Goal: Task Accomplishment & Management: Complete application form

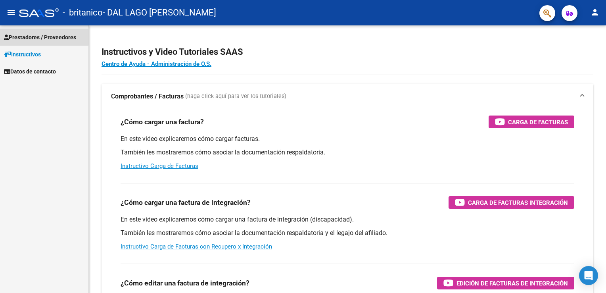
click at [37, 34] on span "Prestadores / Proveedores" at bounding box center [40, 37] width 72 height 9
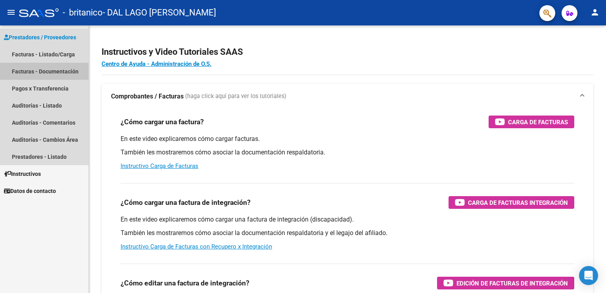
click at [20, 70] on link "Facturas - Documentación" at bounding box center [44, 71] width 88 height 17
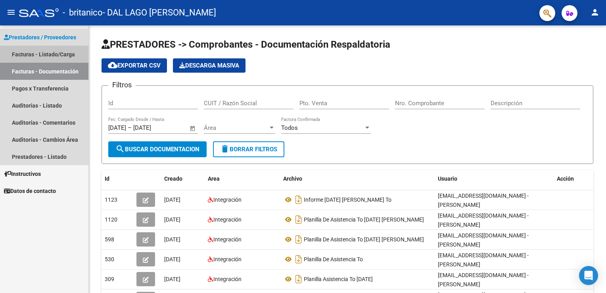
click at [31, 54] on link "Facturas - Listado/Carga" at bounding box center [44, 54] width 88 height 17
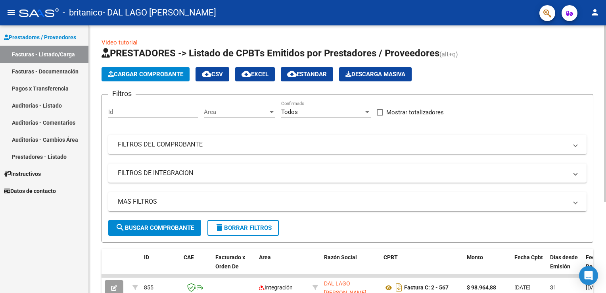
click at [130, 73] on span "Cargar Comprobante" at bounding box center [145, 74] width 75 height 7
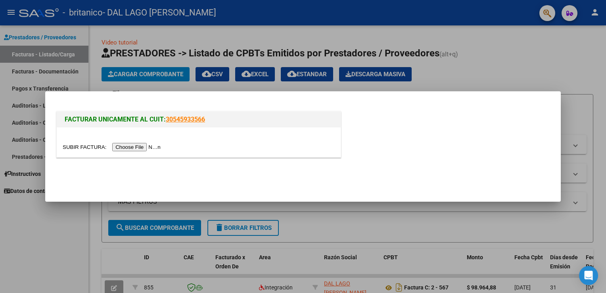
click at [130, 145] on input "file" at bounding box center [113, 147] width 100 height 8
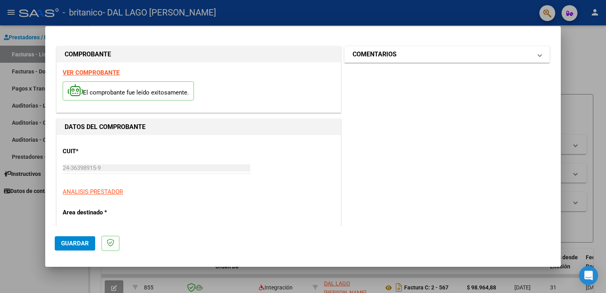
click at [538, 55] on span at bounding box center [539, 55] width 3 height 10
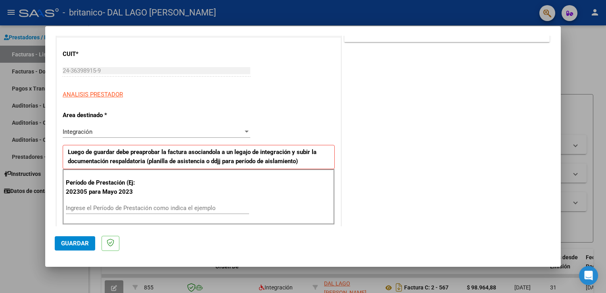
scroll to position [100, 0]
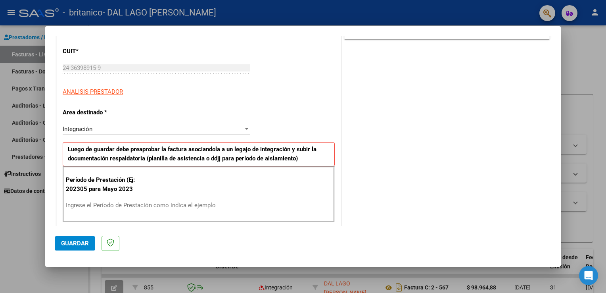
click at [243, 126] on div at bounding box center [246, 129] width 7 height 6
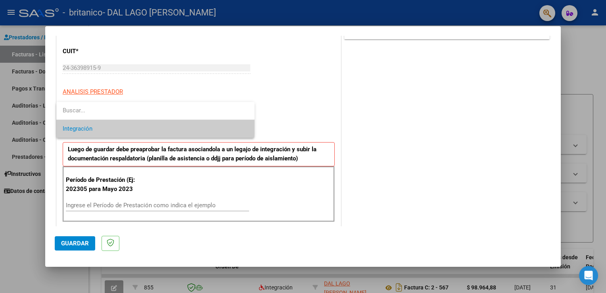
click at [279, 101] on div at bounding box center [303, 146] width 606 height 293
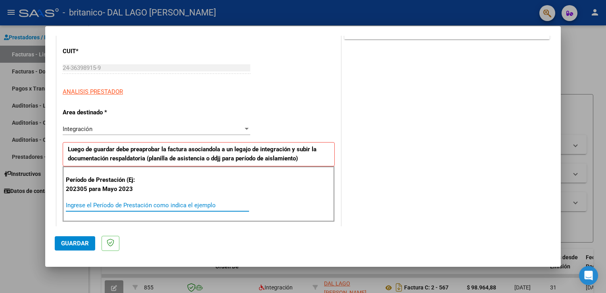
click at [95, 206] on input "Ingrese el Período de Prestación como indica el ejemplo" at bounding box center [157, 204] width 183 height 7
type input "202507"
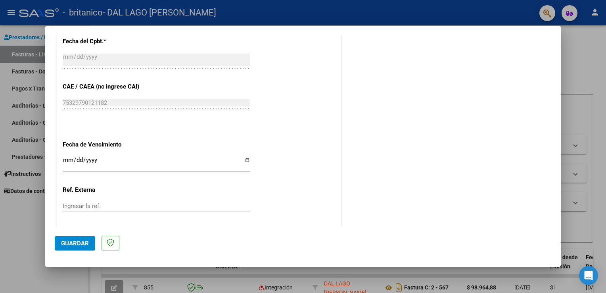
scroll to position [454, 0]
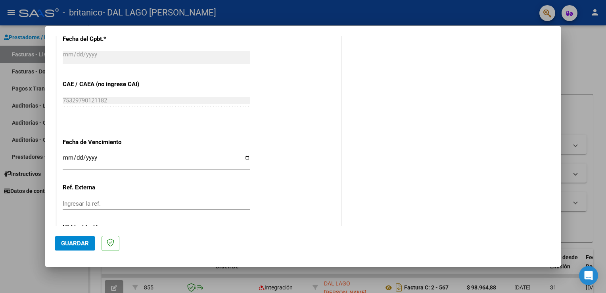
click at [244, 156] on input "Ingresar la fecha" at bounding box center [157, 160] width 188 height 13
type input "[DATE]"
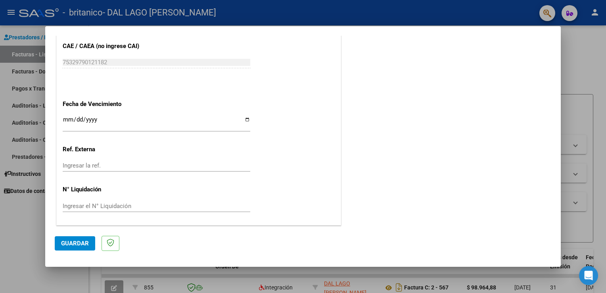
click at [77, 244] on span "Guardar" at bounding box center [75, 243] width 28 height 7
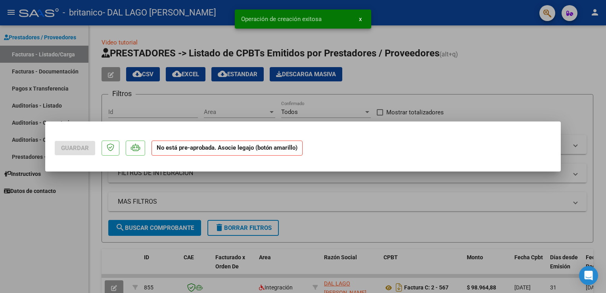
scroll to position [0, 0]
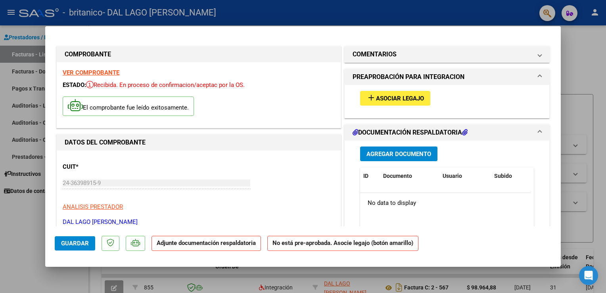
click at [392, 98] on span "Asociar Legajo" at bounding box center [400, 98] width 48 height 7
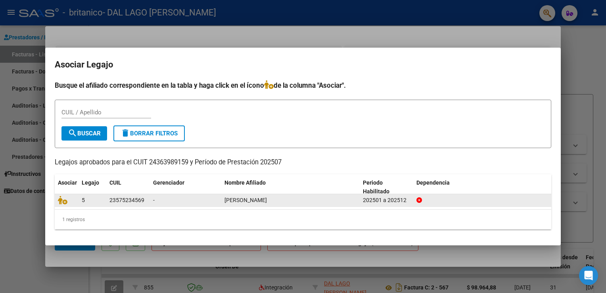
click at [134, 199] on div "23575234569" at bounding box center [126, 200] width 35 height 9
click at [63, 199] on icon at bounding box center [63, 200] width 10 height 9
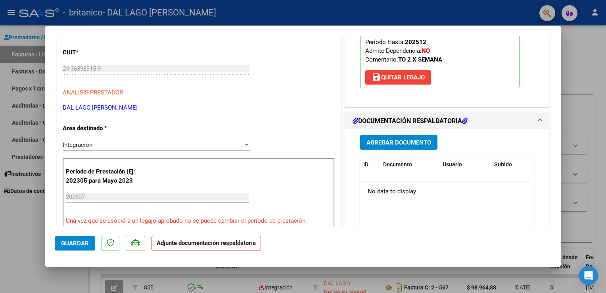
scroll to position [163, 0]
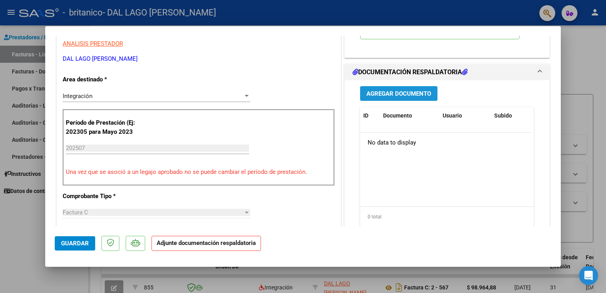
click at [421, 91] on span "Agregar Documento" at bounding box center [398, 93] width 65 height 7
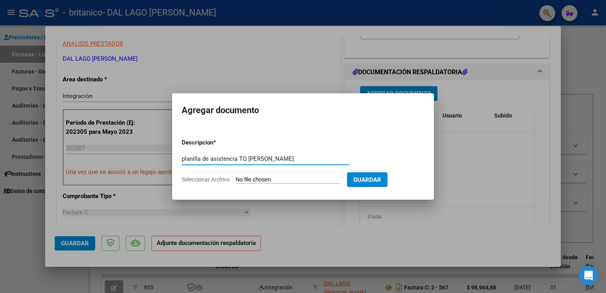
type input "planilla de asistencia TO [PERSON_NAME]"
click at [301, 178] on input "Seleccionar Archivo" at bounding box center [288, 180] width 105 height 8
type input "C:\fakepath\[DATE] [PERSON_NAME] TO.pdf"
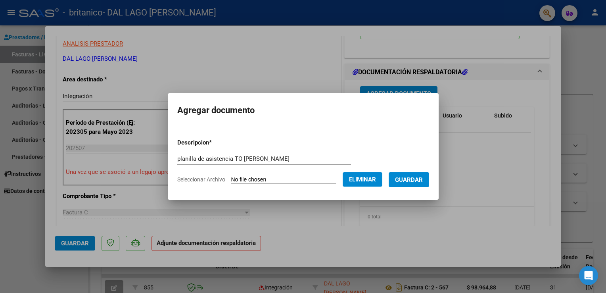
click at [407, 177] on span "Guardar" at bounding box center [409, 179] width 28 height 7
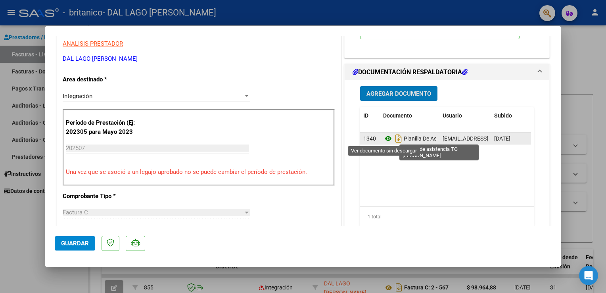
click at [386, 139] on icon at bounding box center [388, 139] width 10 height 10
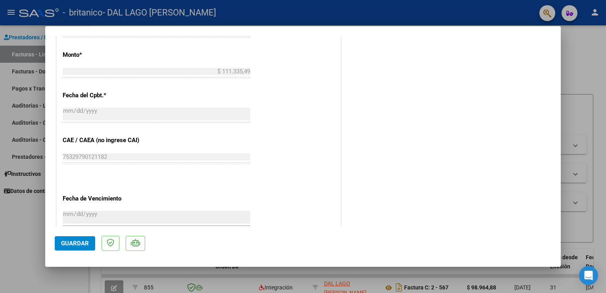
scroll to position [519, 0]
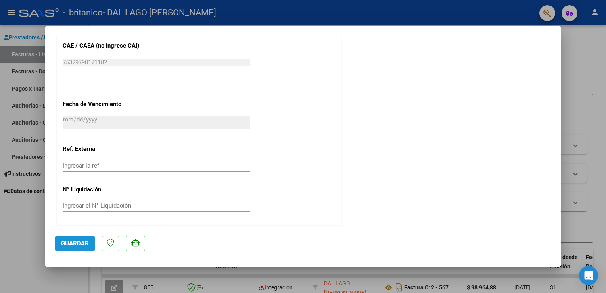
click at [77, 241] on span "Guardar" at bounding box center [75, 243] width 28 height 7
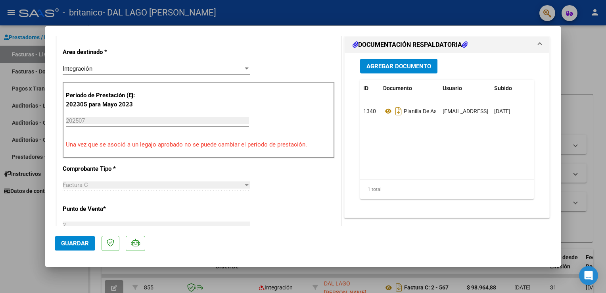
click at [573, 73] on div at bounding box center [303, 146] width 606 height 293
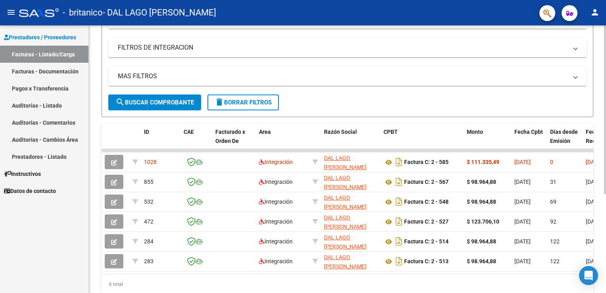
scroll to position [129, 0]
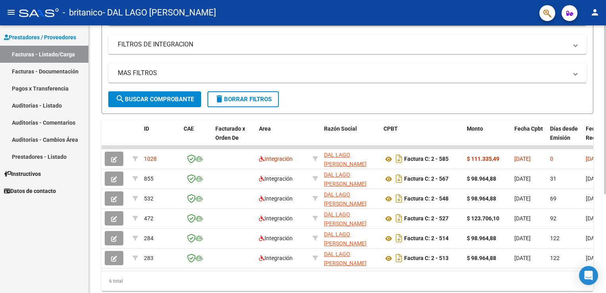
click at [606, 184] on html "menu - britanico - DAL LAGO [PERSON_NAME] person Prestadores / Proveedores Fact…" at bounding box center [303, 146] width 606 height 293
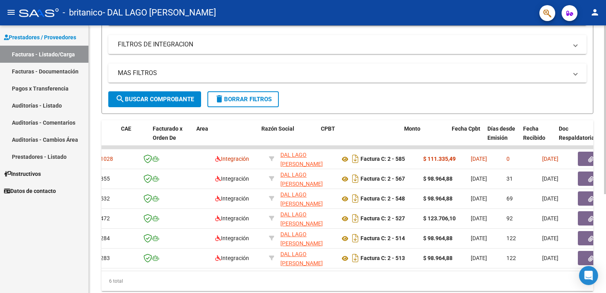
scroll to position [0, 0]
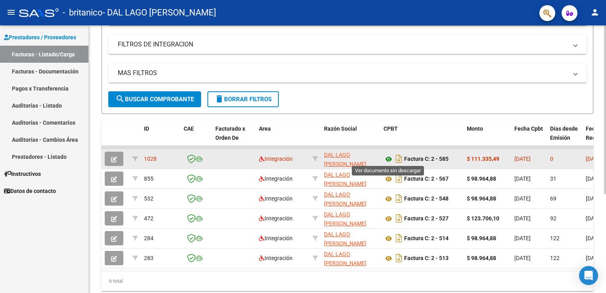
click at [388, 157] on icon at bounding box center [389, 159] width 10 height 10
